Goal: Task Accomplishment & Management: Complete application form

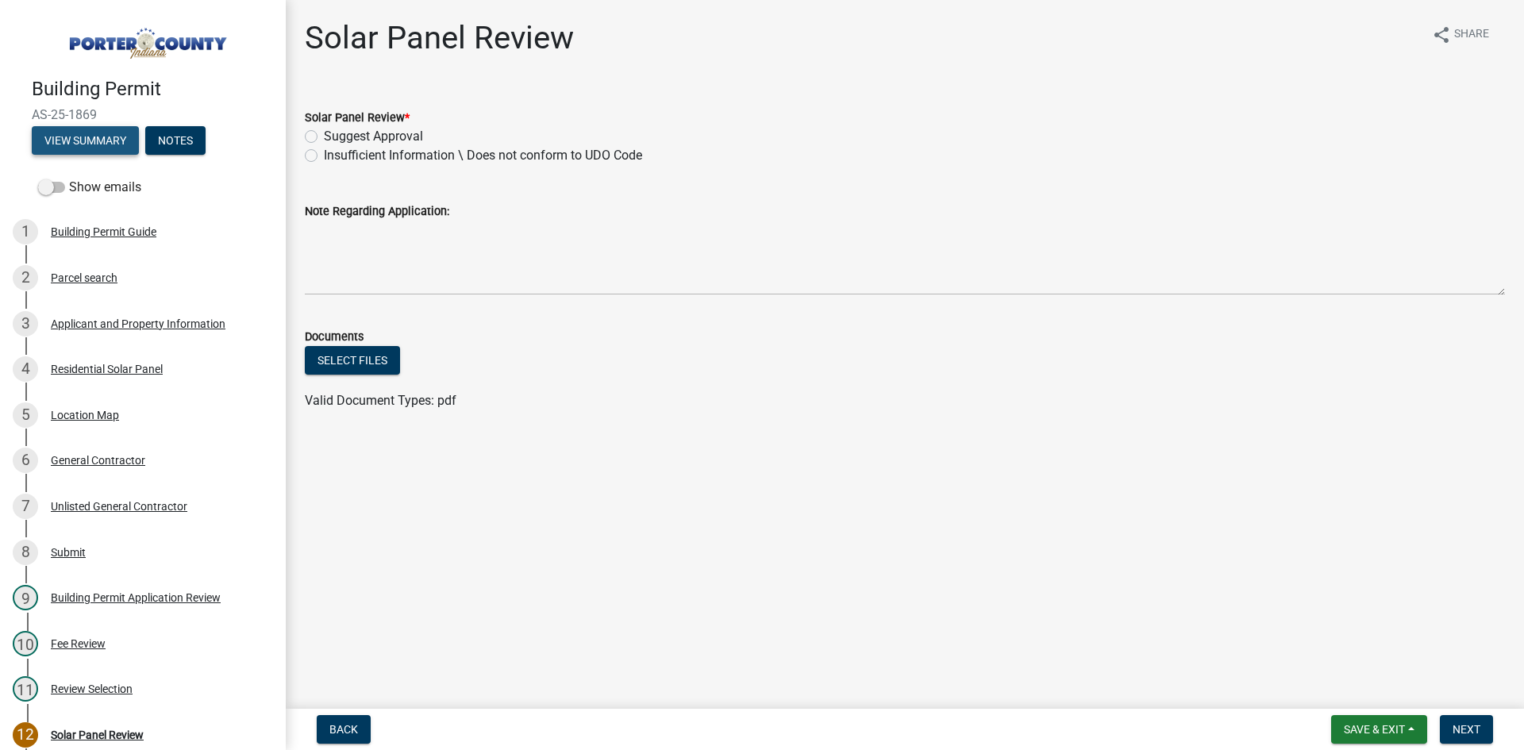
click at [77, 133] on button "View Summary" at bounding box center [85, 140] width 107 height 29
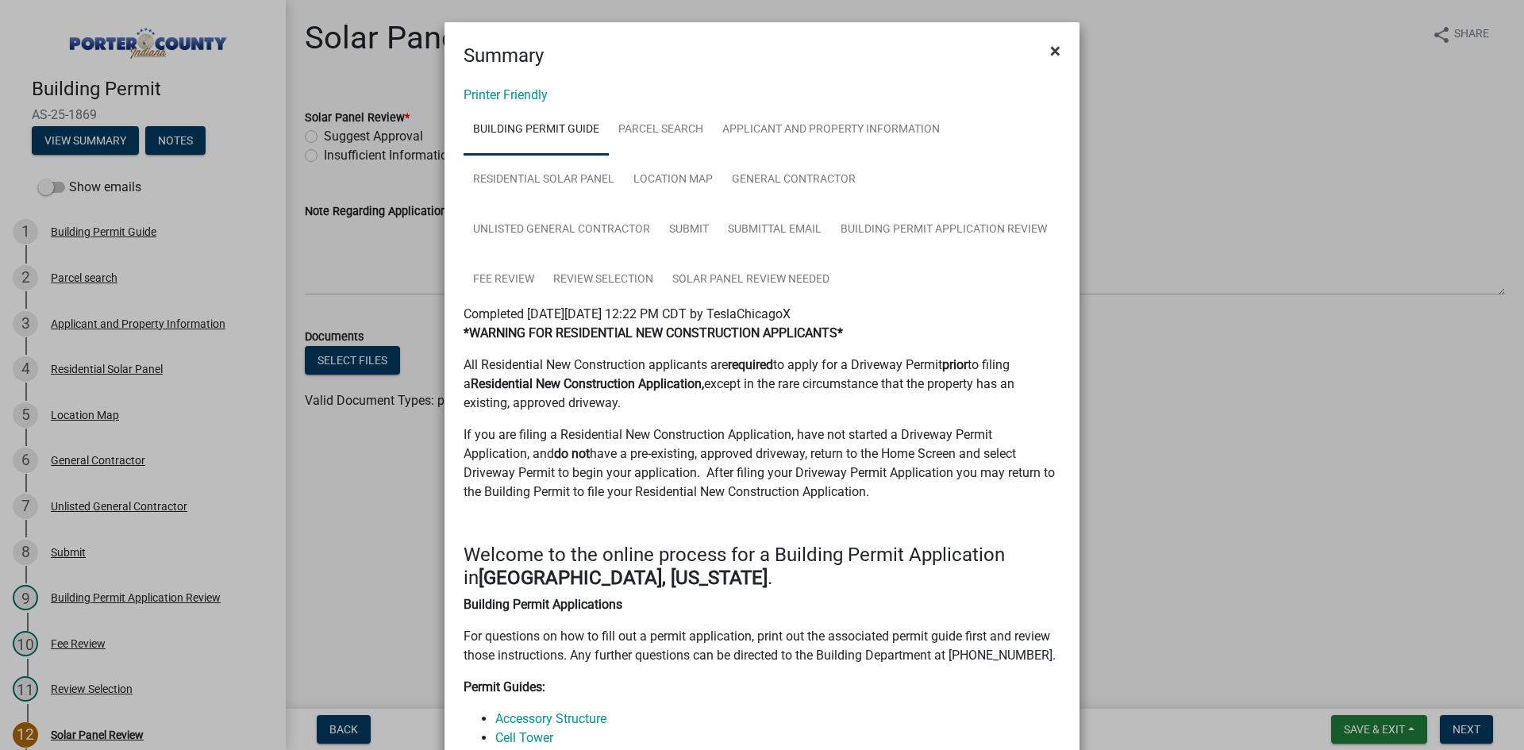
click at [1053, 51] on span "×" at bounding box center [1055, 51] width 10 height 22
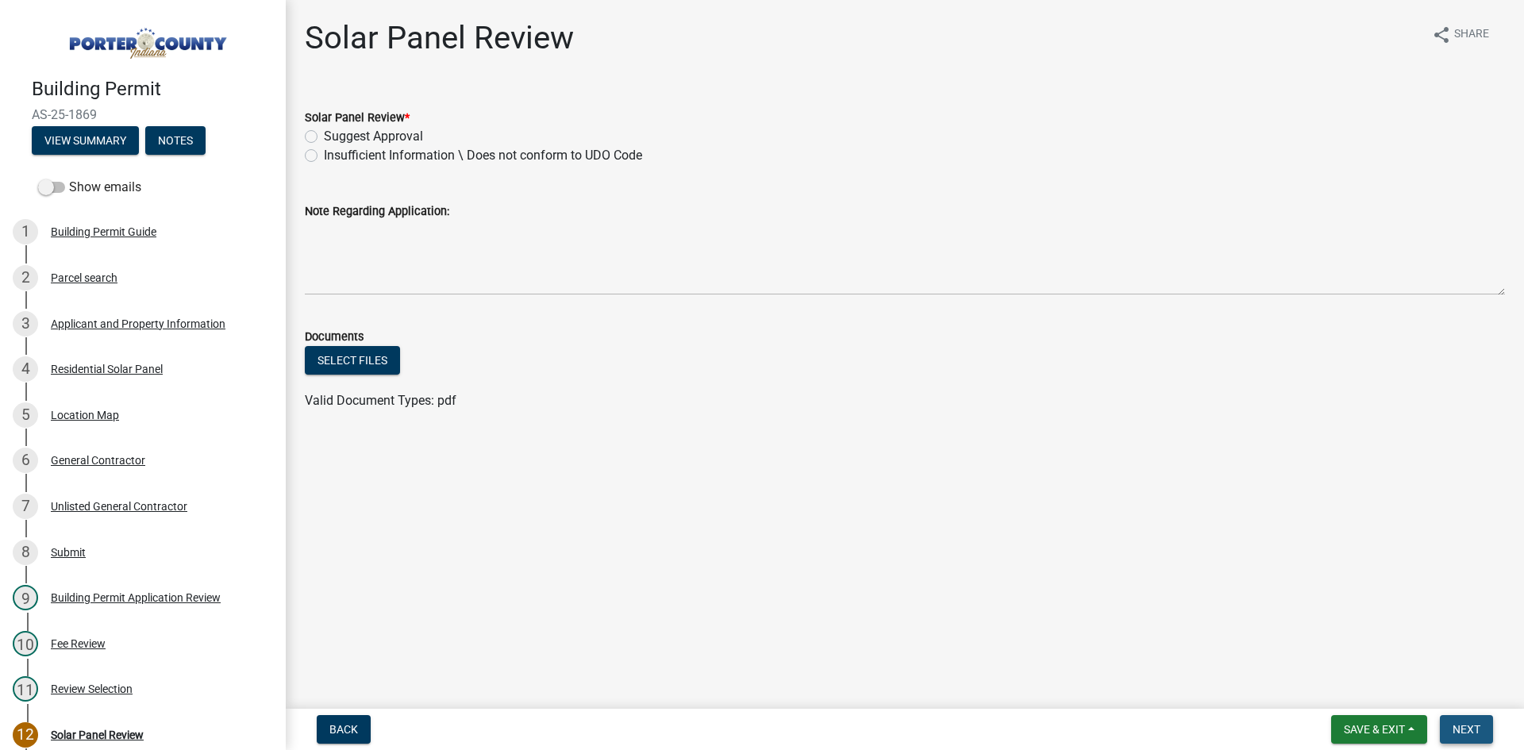
click at [1472, 732] on span "Next" at bounding box center [1467, 729] width 28 height 13
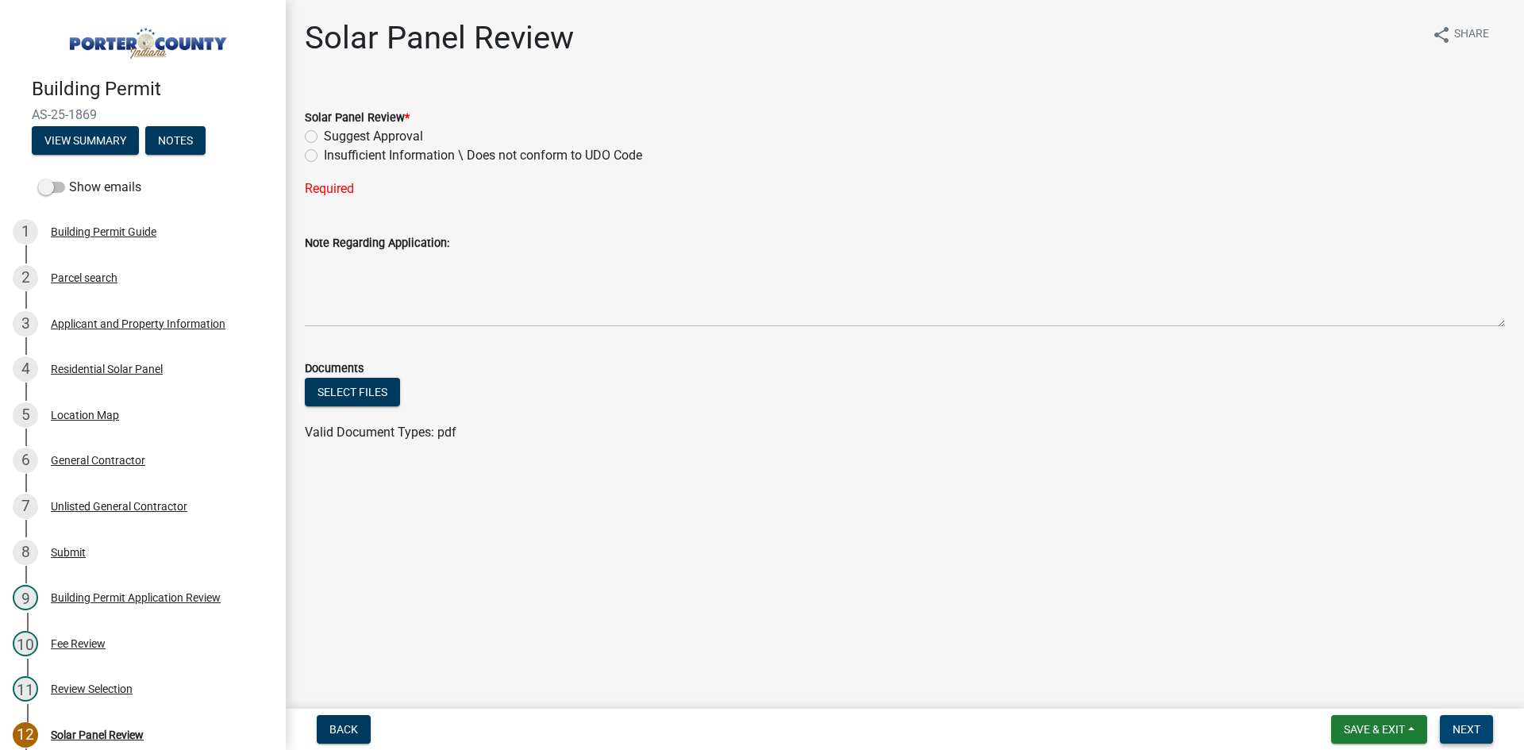
click at [1472, 732] on span "Next" at bounding box center [1467, 729] width 28 height 13
click at [342, 736] on span "Back" at bounding box center [344, 729] width 29 height 13
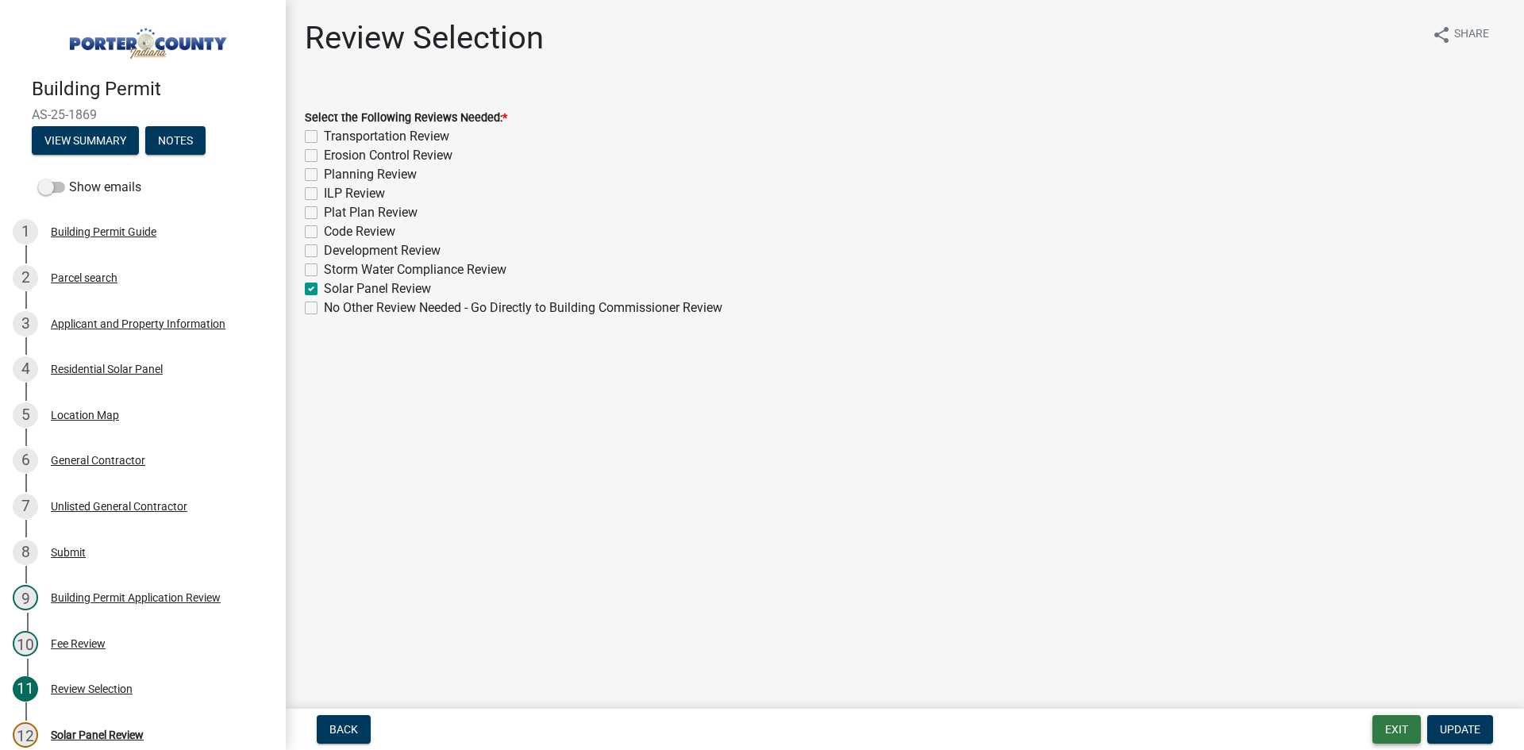
click at [1394, 726] on button "Exit" at bounding box center [1397, 729] width 48 height 29
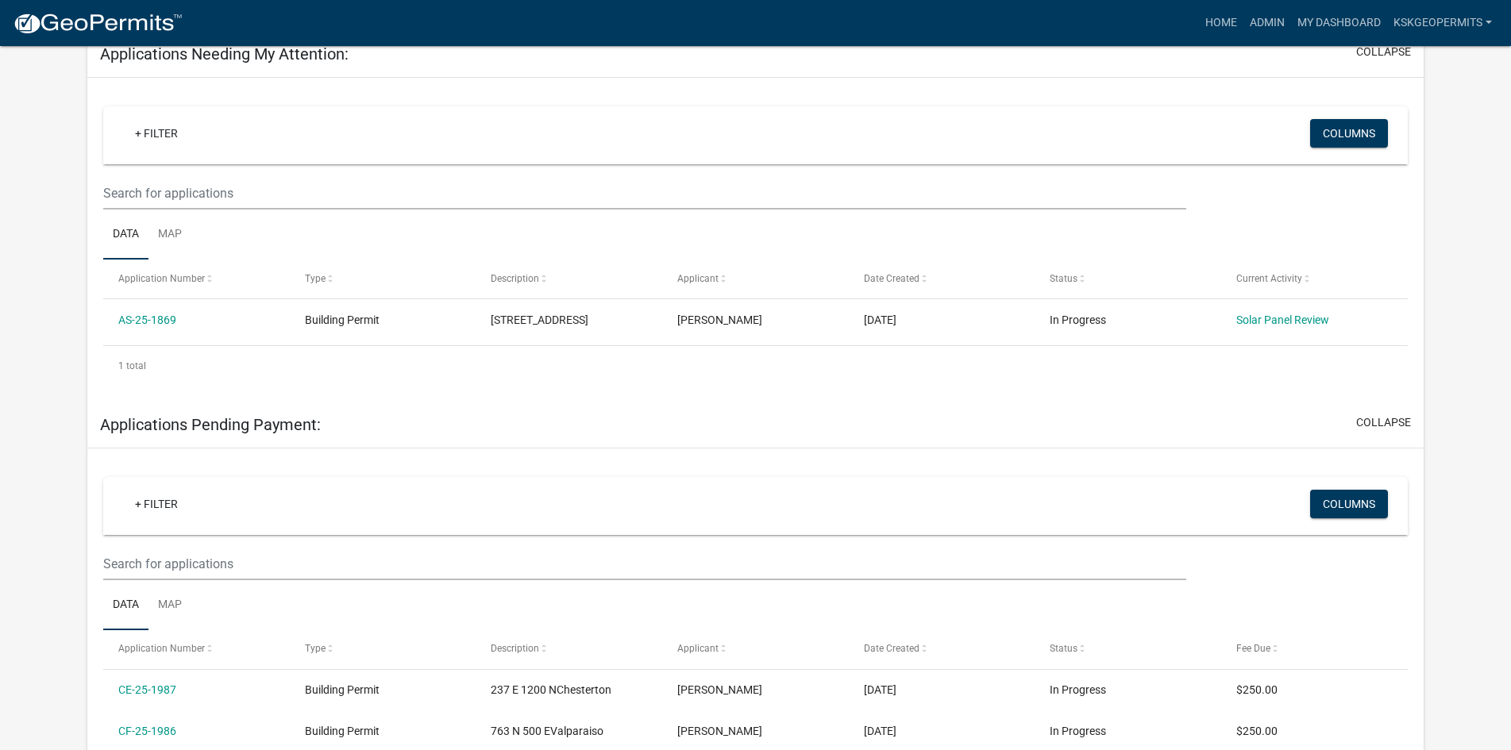
scroll to position [170, 0]
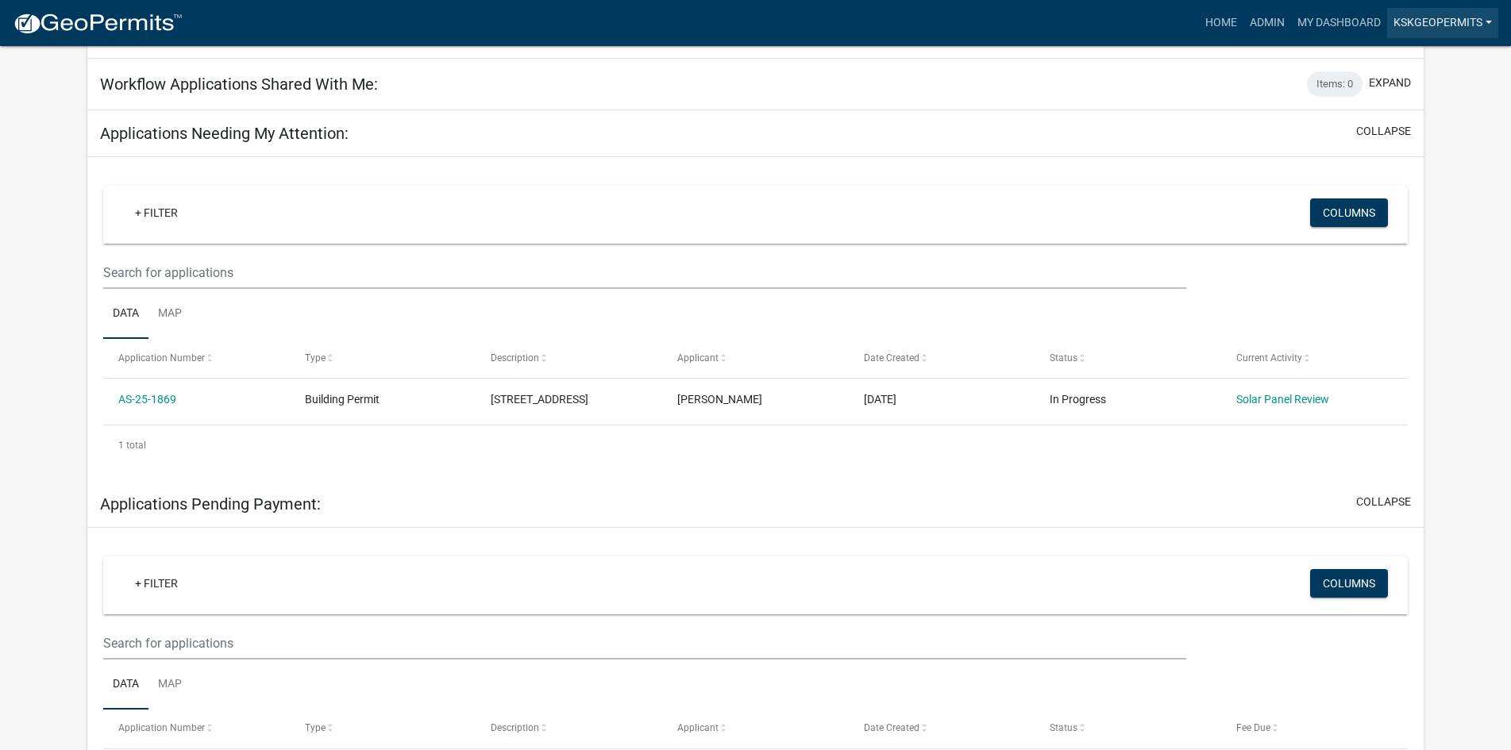
click at [1482, 20] on link "KSKgeopermits" at bounding box center [1442, 23] width 111 height 30
click at [1409, 102] on link "Account" at bounding box center [1434, 103] width 127 height 38
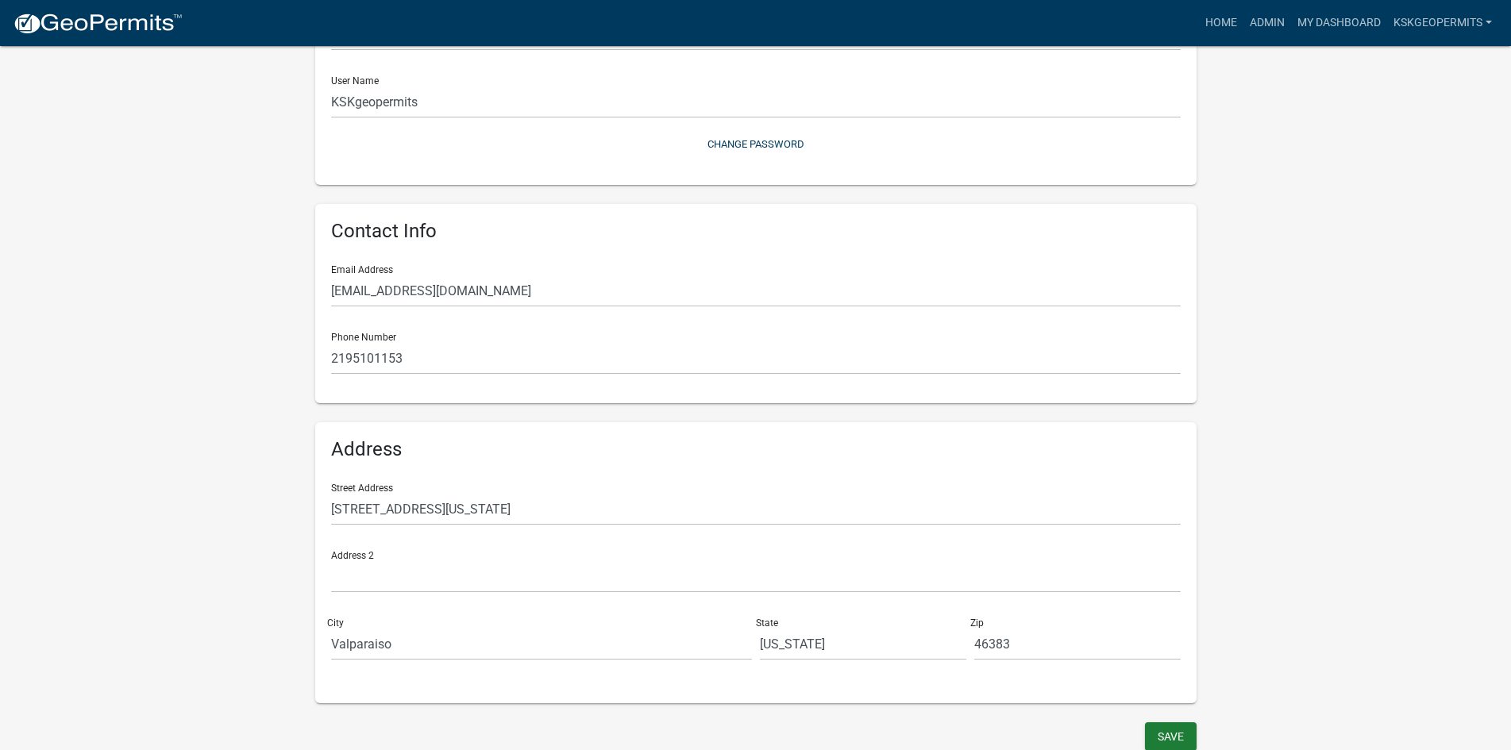
scroll to position [143, 0]
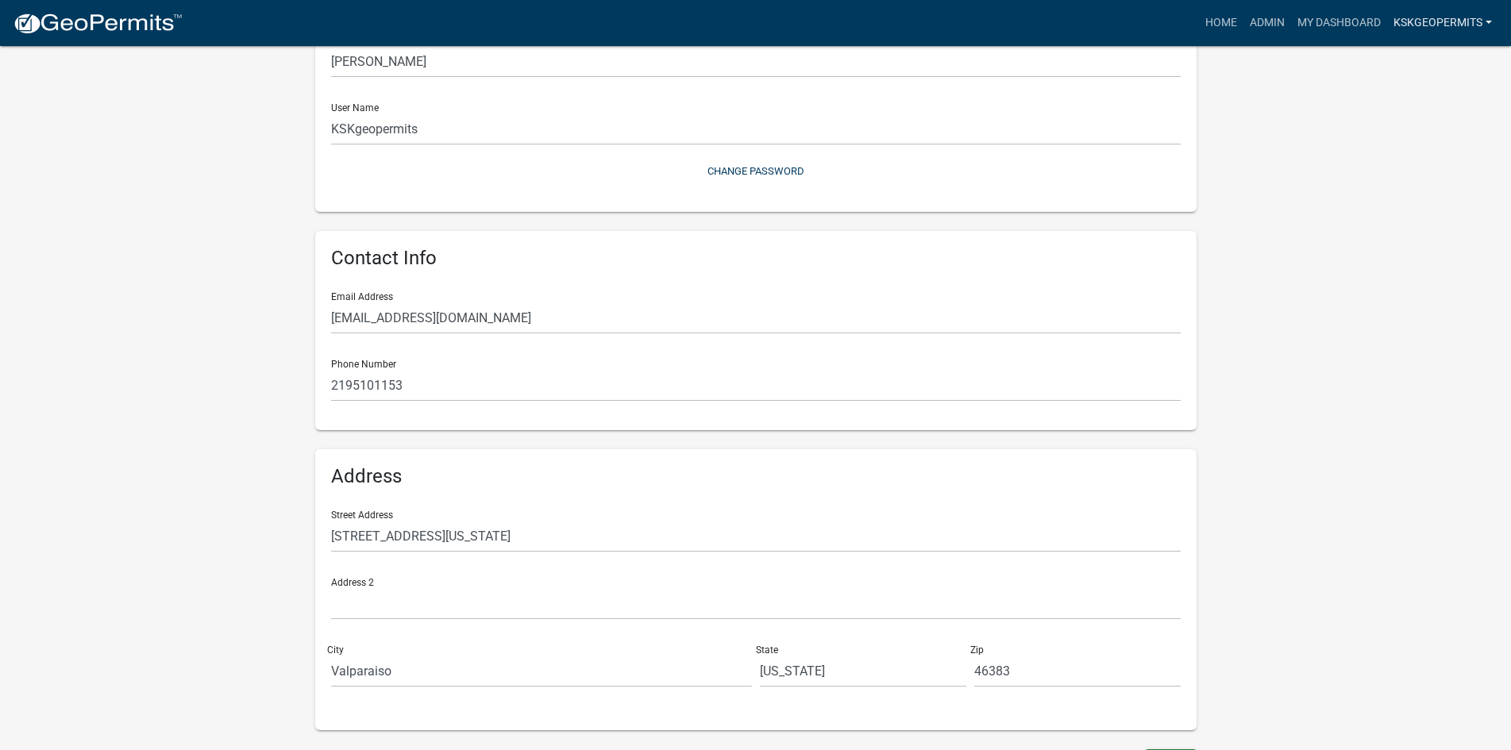
click at [1466, 17] on link "KSKgeopermits" at bounding box center [1442, 23] width 111 height 30
click at [1426, 154] on link "Logout" at bounding box center [1434, 155] width 127 height 38
